Goal: Understand site structure: Understand site structure

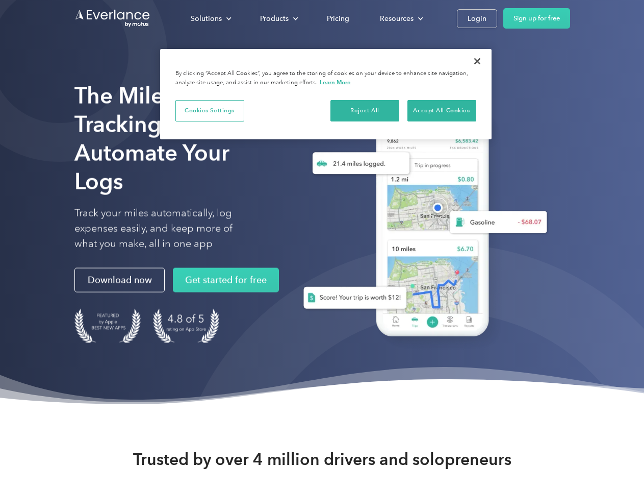
click at [211, 18] on div "Solutions" at bounding box center [206, 18] width 31 height 13
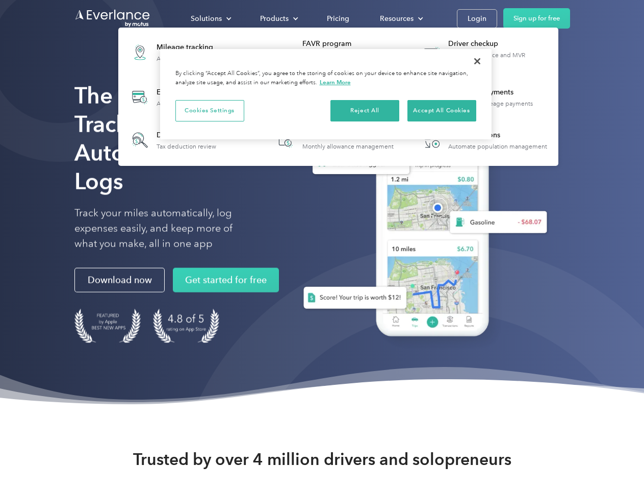
click at [278, 18] on div "Products" at bounding box center [274, 18] width 29 height 13
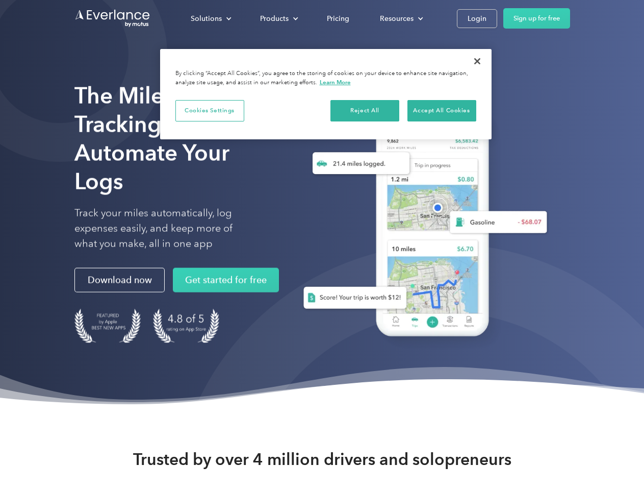
click at [400, 18] on div "Resources" at bounding box center [397, 18] width 34 height 13
click at [210, 110] on button "Cookies Settings" at bounding box center [209, 110] width 69 height 21
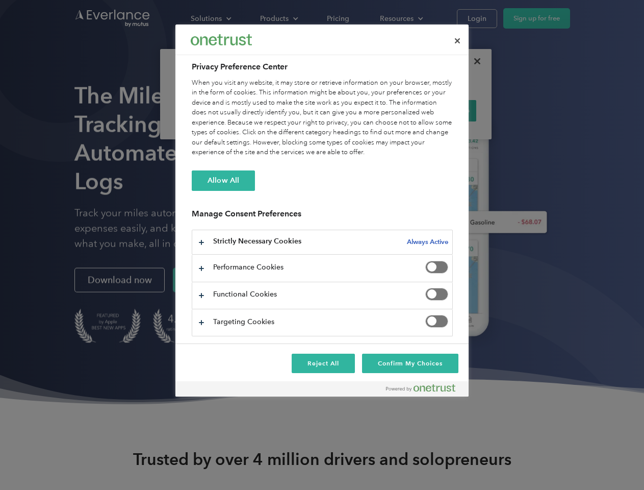
click at [365, 110] on div "When you visit any website, it may store or retrieve information on your browse…" at bounding box center [322, 118] width 261 height 80
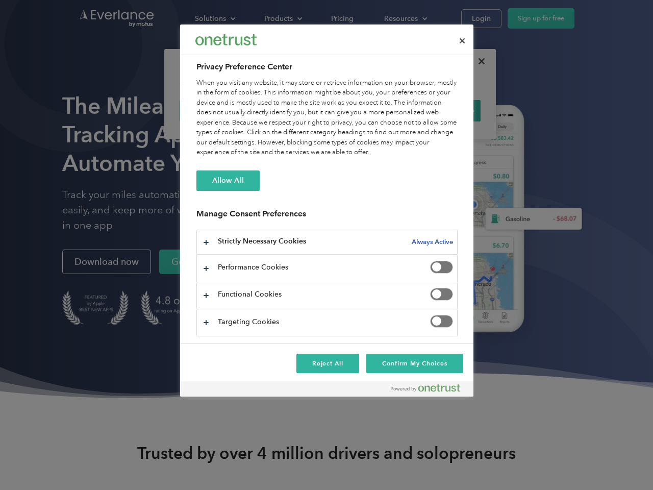
click at [442, 110] on div "When you visit any website, it may store or retrieve information on your browse…" at bounding box center [326, 118] width 261 height 80
click at [477, 61] on div at bounding box center [326, 245] width 653 height 490
